Goal: Navigation & Orientation: Find specific page/section

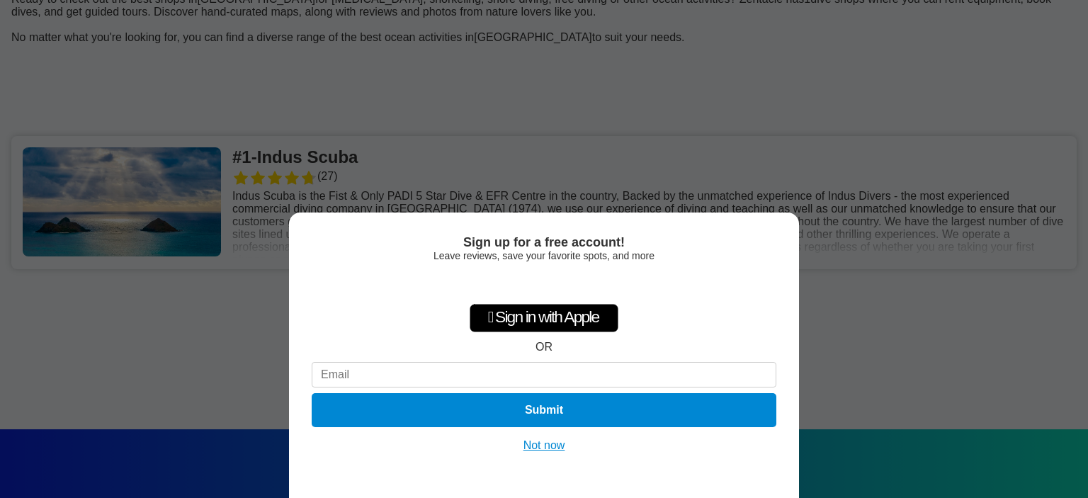
click at [919, 358] on div "Sign up for a free account! Leave reviews, save your favorite spots, and more …" at bounding box center [544, 249] width 1088 height 498
click at [551, 445] on button "Not now" at bounding box center [544, 446] width 50 height 14
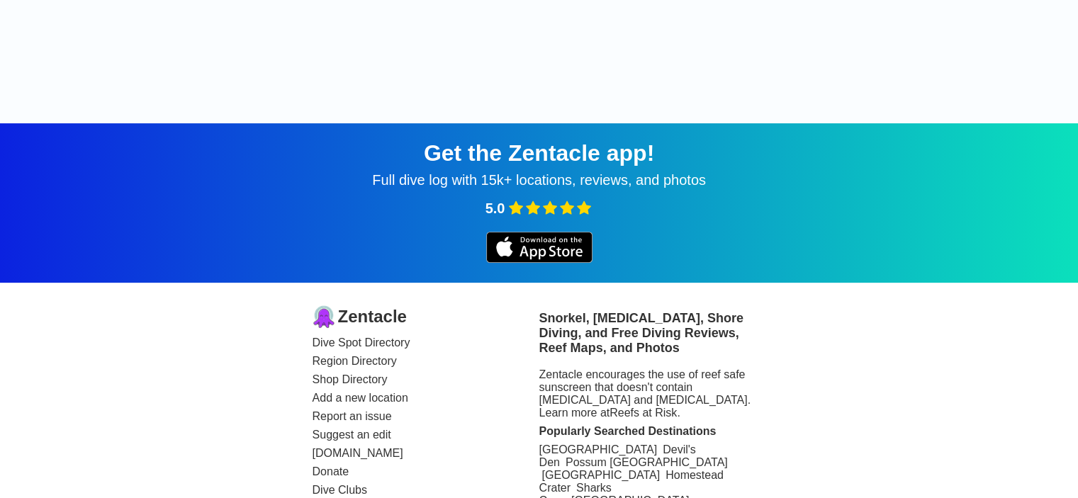
scroll to position [565, 0]
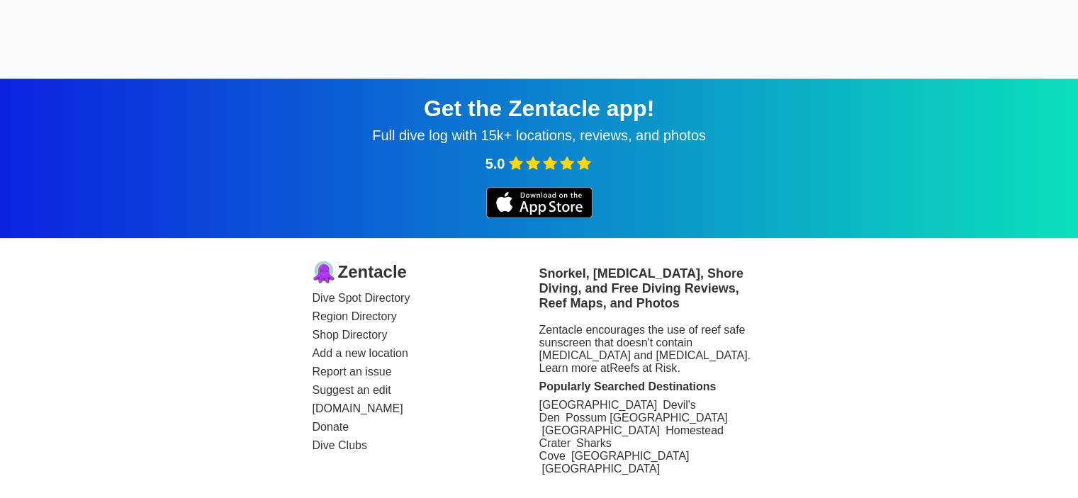
click at [556, 113] on div "Get the Zentacle app!" at bounding box center [539, 109] width 1044 height 26
click at [590, 292] on h3 "Snorkel, Scuba Diving, Shore Diving, and Free Diving Reviews, Reef Maps, and Ph…" at bounding box center [652, 288] width 227 height 45
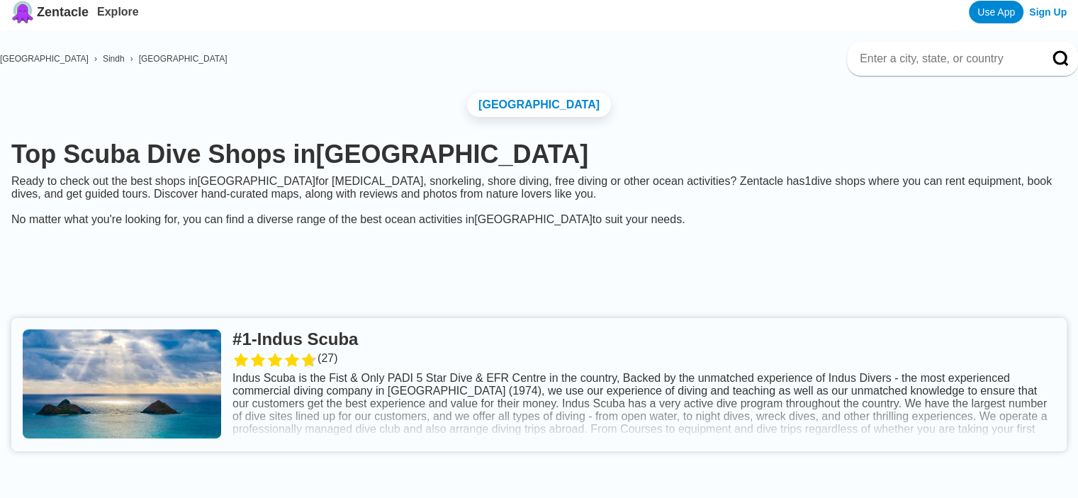
scroll to position [0, 0]
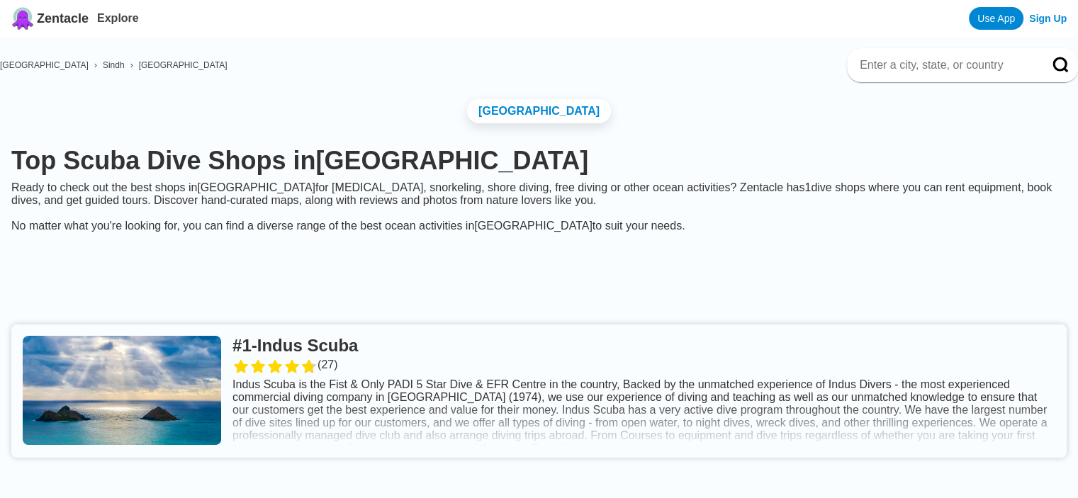
click at [334, 366] on link at bounding box center [538, 390] width 1055 height 133
click at [858, 67] on input at bounding box center [945, 65] width 174 height 14
click at [23, 19] on img at bounding box center [22, 18] width 23 height 23
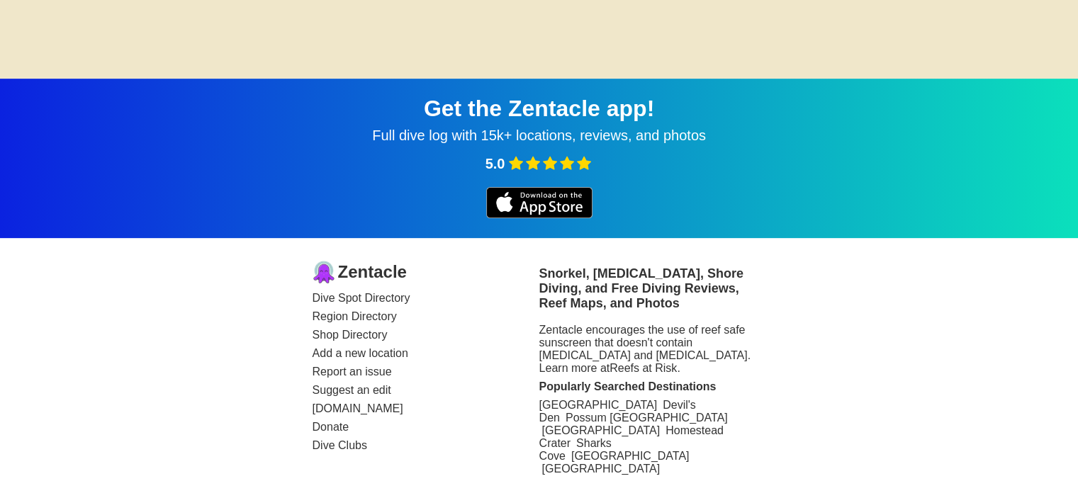
scroll to position [497, 0]
click at [328, 341] on link "Shop Directory" at bounding box center [425, 335] width 227 height 13
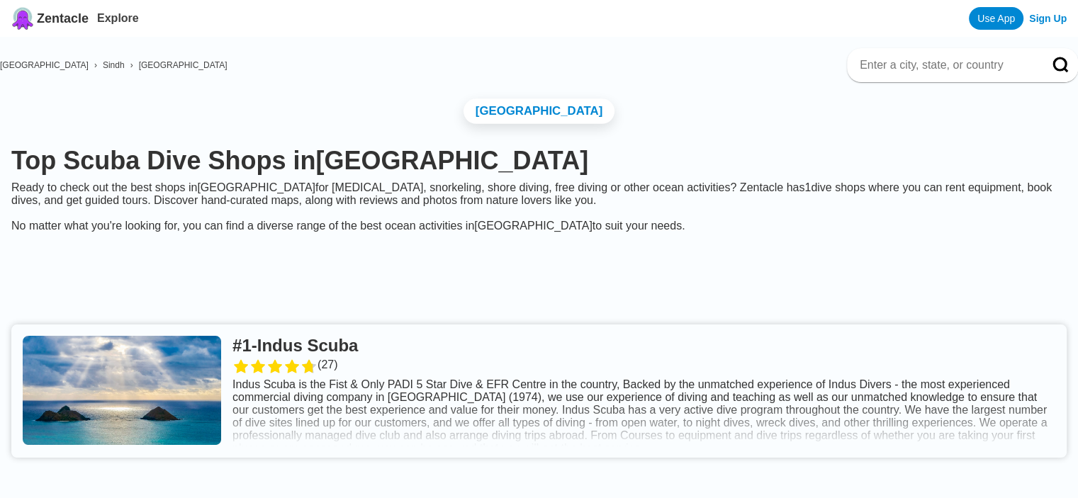
click at [536, 113] on link "Karachi City" at bounding box center [538, 111] width 151 height 26
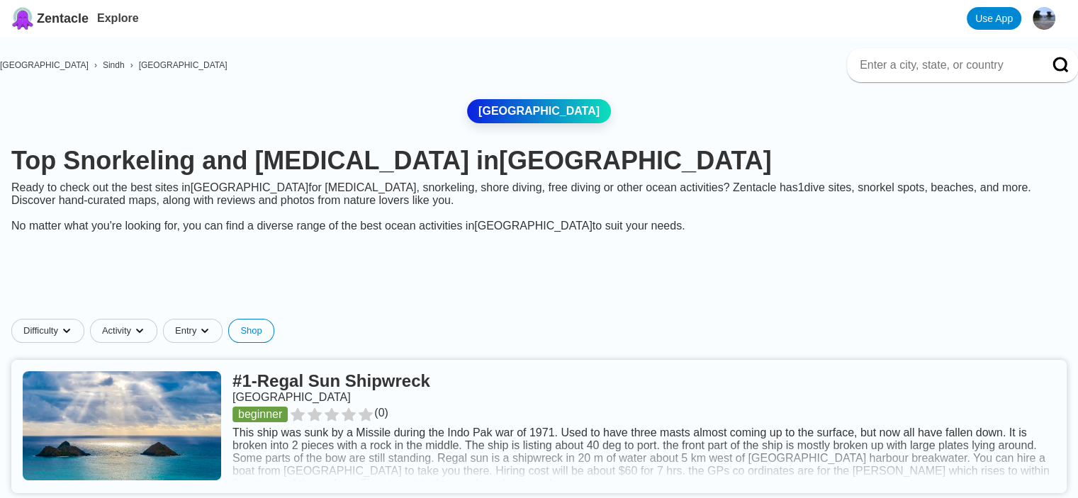
click at [273, 343] on link "Shop" at bounding box center [250, 331] width 45 height 24
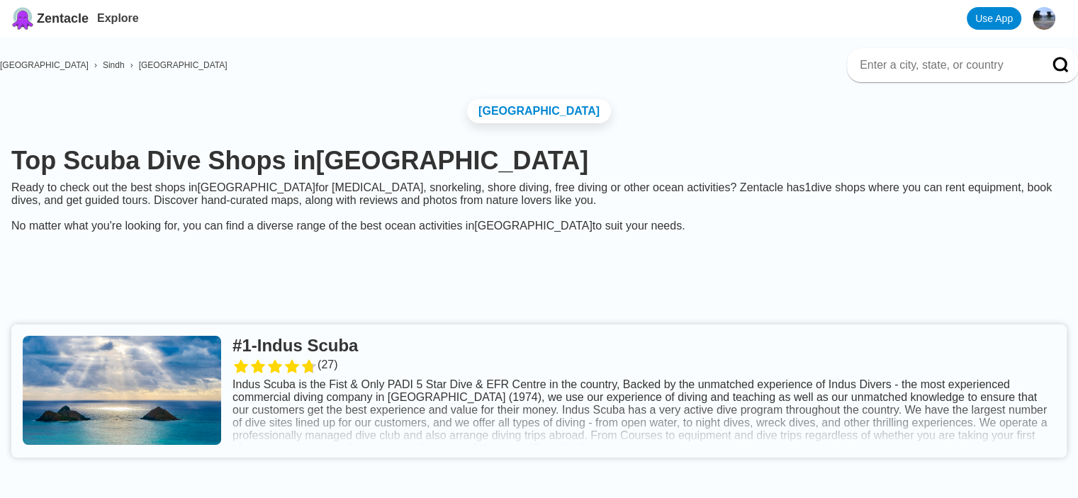
click at [150, 67] on span "Karachi City" at bounding box center [183, 65] width 89 height 10
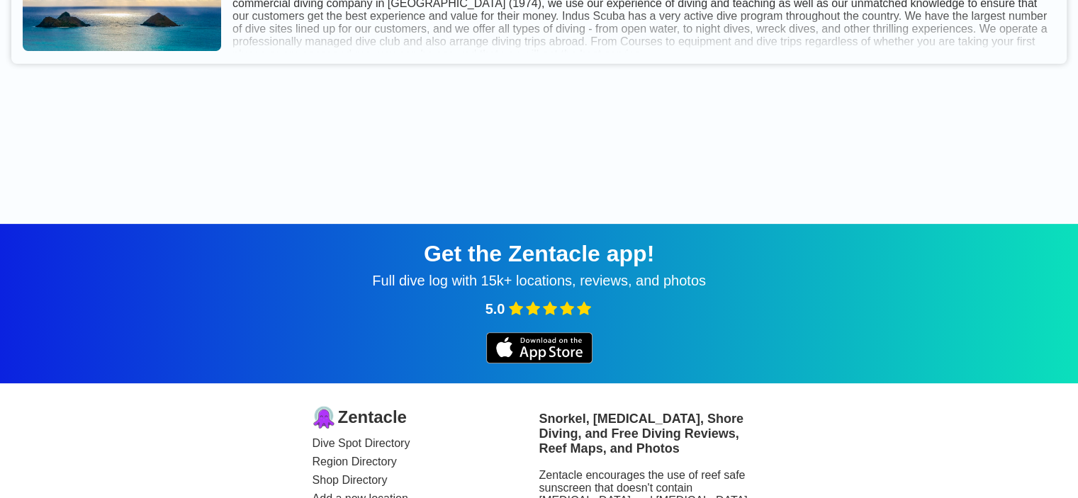
scroll to position [472, 0]
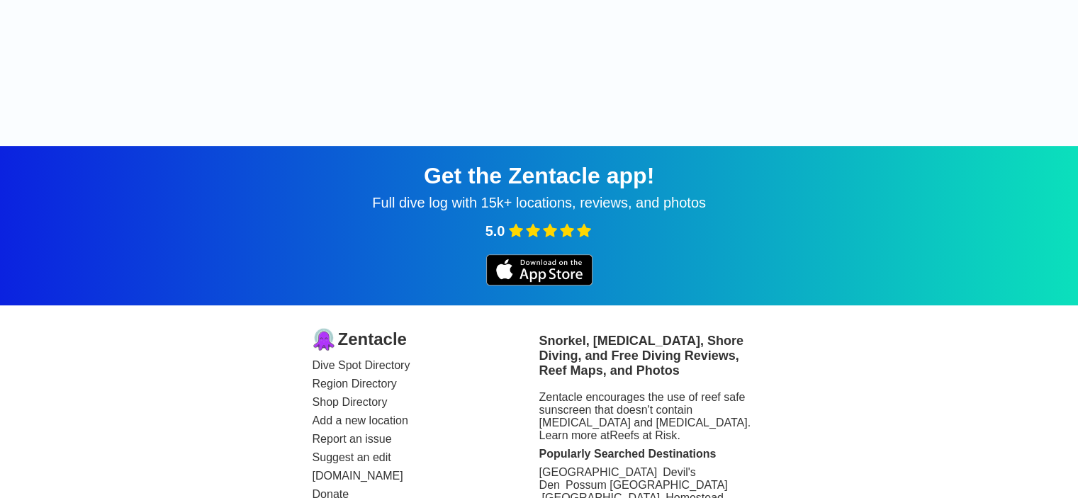
click at [513, 285] on img at bounding box center [539, 269] width 106 height 31
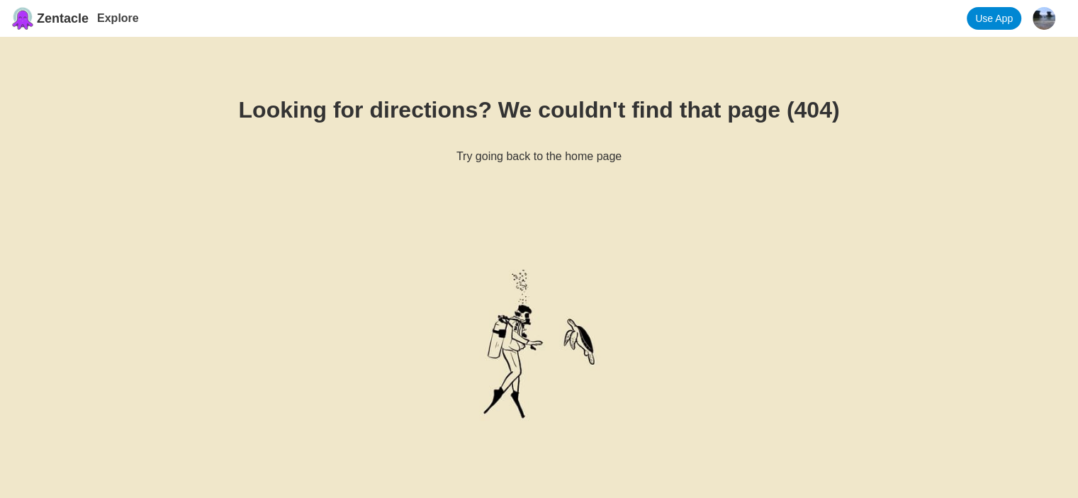
click at [992, 22] on link "Use App" at bounding box center [993, 18] width 55 height 23
click at [995, 22] on link "Use App" at bounding box center [993, 18] width 55 height 23
click at [541, 343] on img at bounding box center [539, 350] width 241 height 322
click at [507, 351] on img at bounding box center [539, 350] width 241 height 322
click at [511, 352] on img at bounding box center [539, 350] width 241 height 322
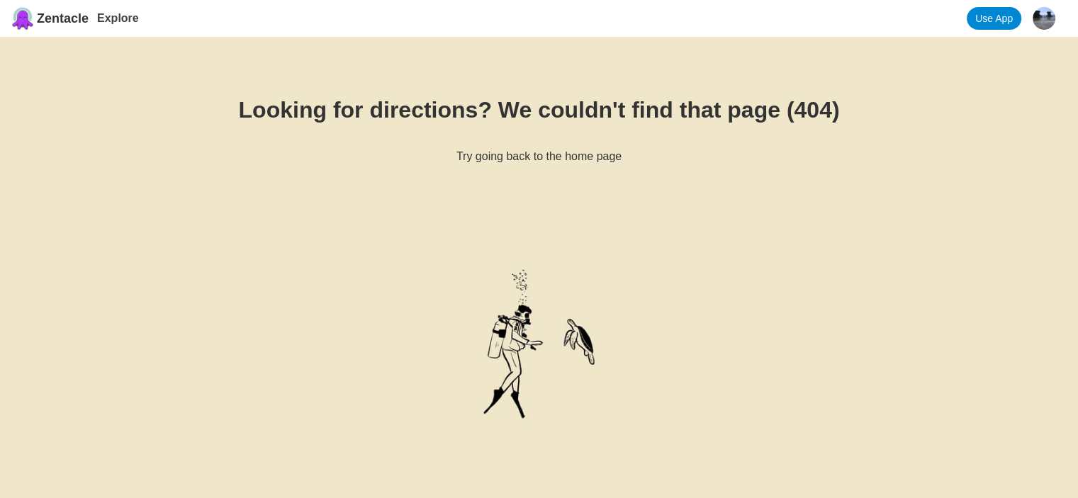
click at [516, 351] on img at bounding box center [539, 350] width 241 height 322
